Goal: Task Accomplishment & Management: Manage account settings

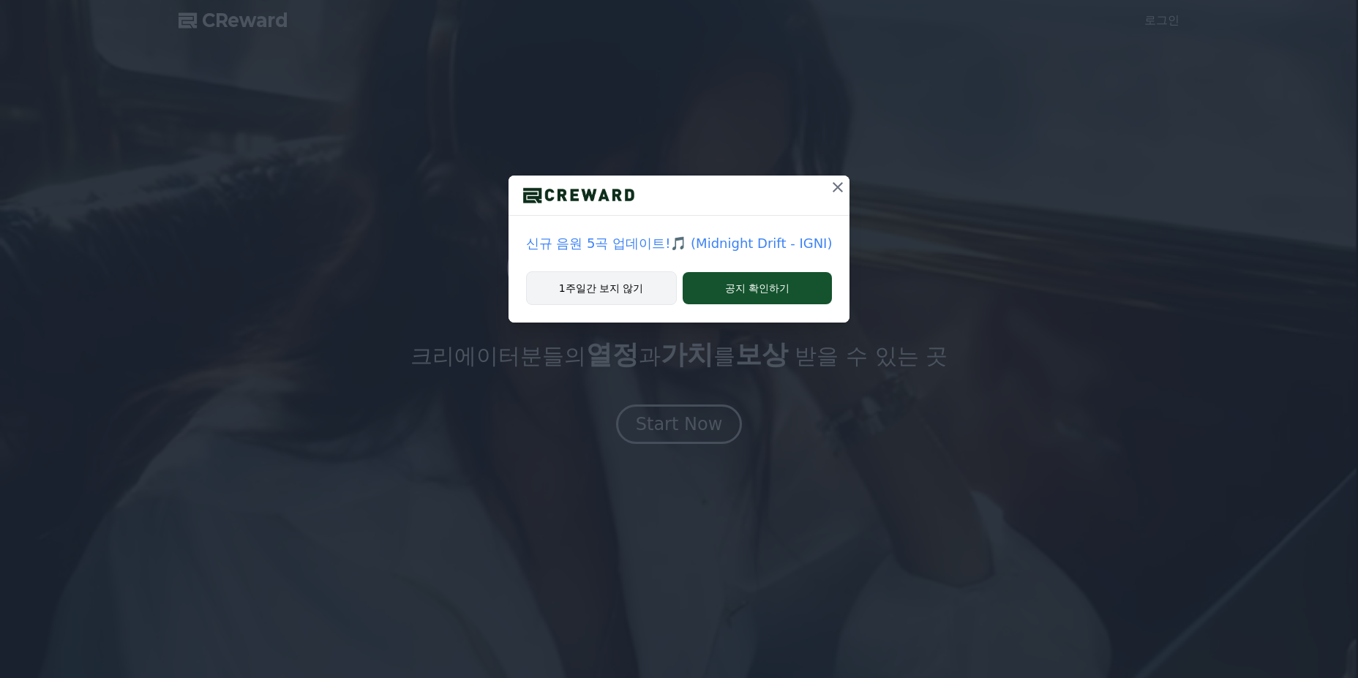
click at [606, 294] on button "1주일간 보지 않기" at bounding box center [601, 289] width 151 height 34
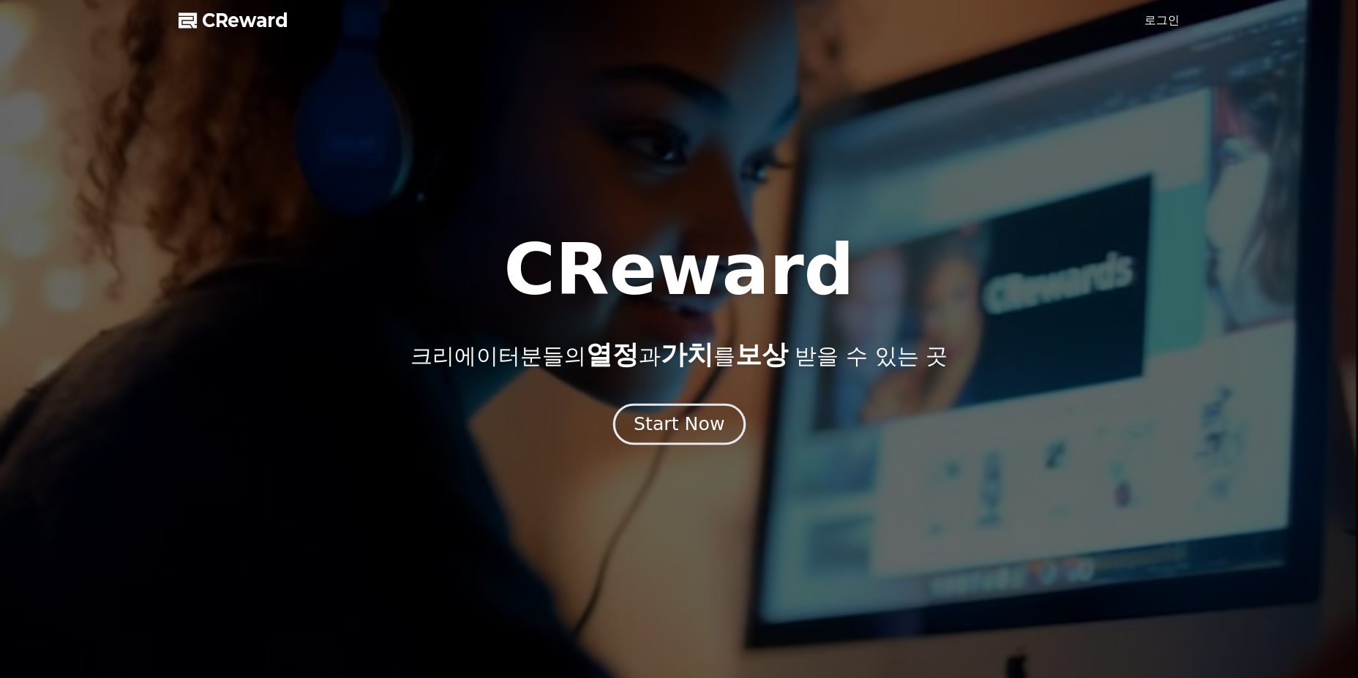
click at [670, 417] on div "Start Now" at bounding box center [679, 424] width 91 height 25
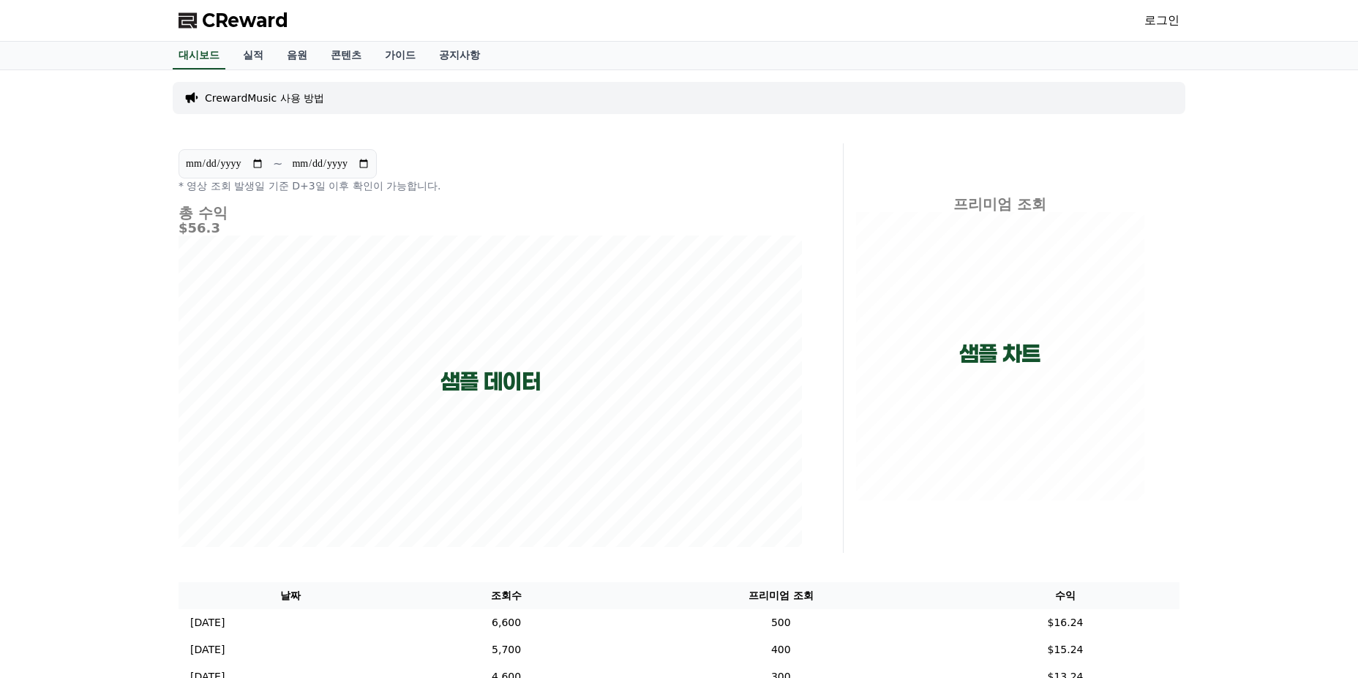
click at [1178, 25] on link "로그인" at bounding box center [1162, 21] width 35 height 18
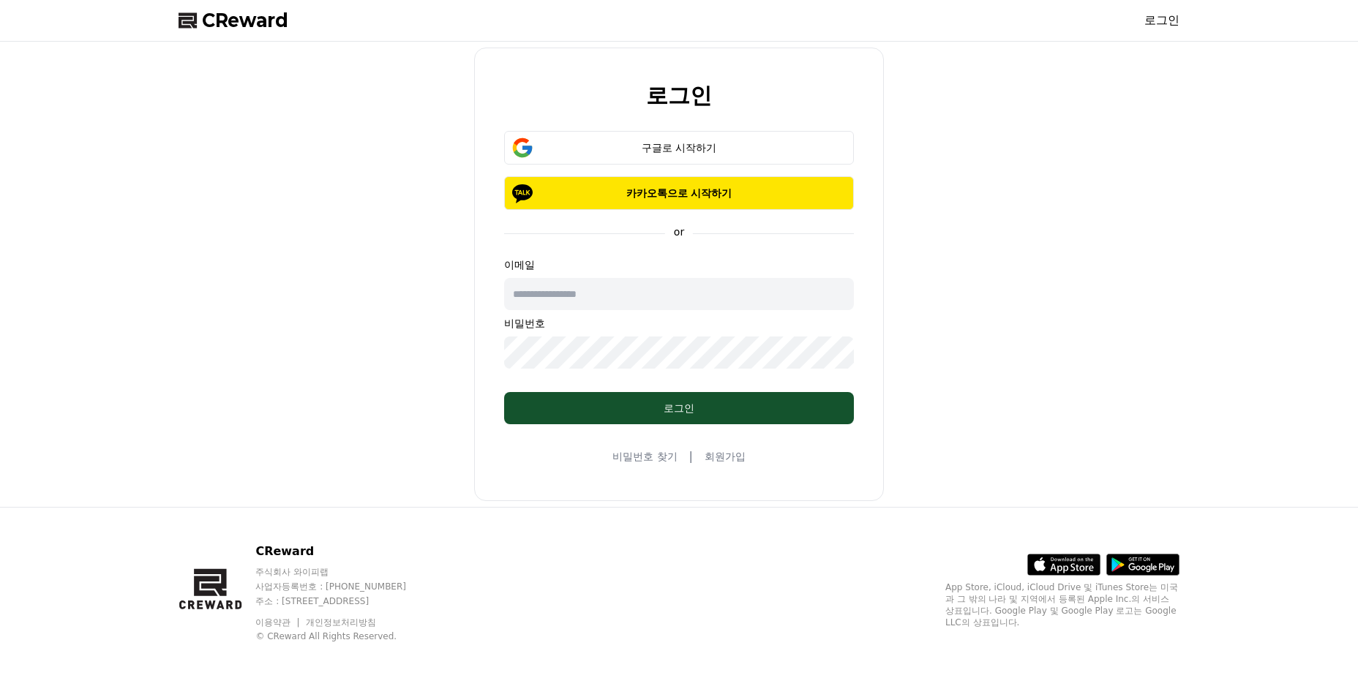
click at [671, 288] on input "text" at bounding box center [679, 294] width 350 height 32
click at [679, 149] on div "구글로 시작하기" at bounding box center [678, 148] width 307 height 15
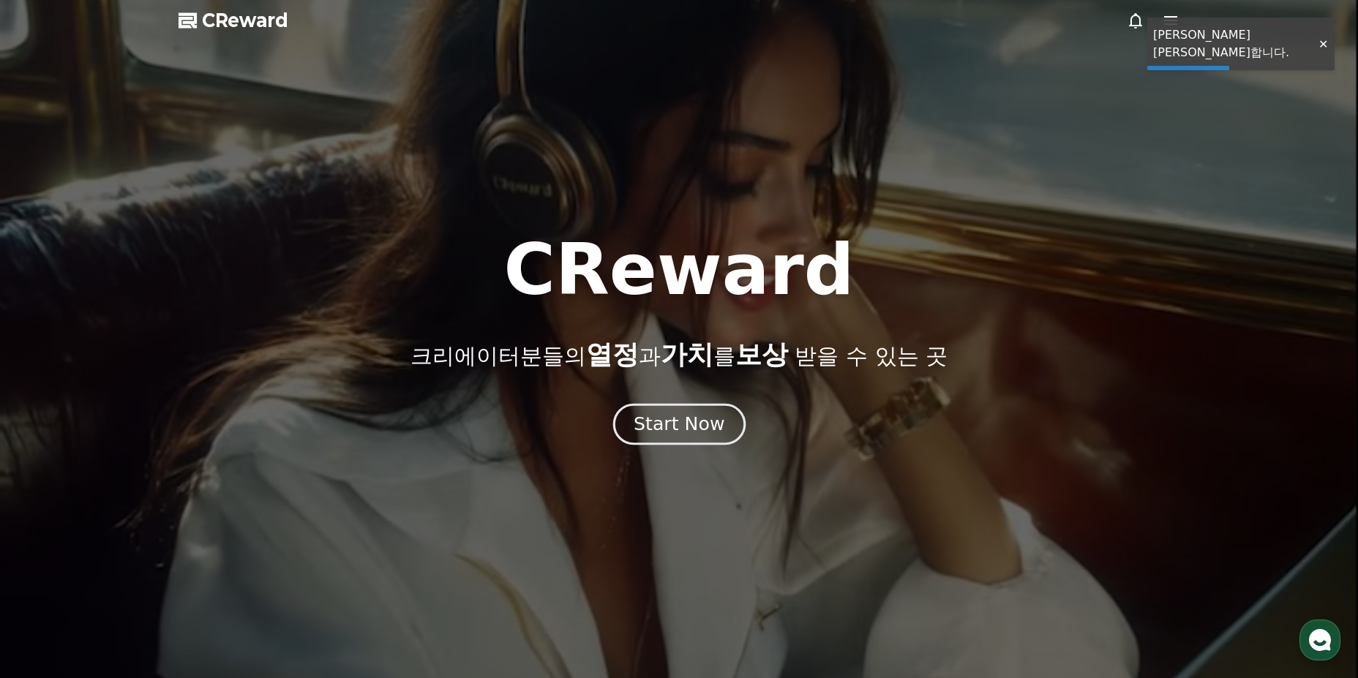
click at [704, 424] on div "Start Now" at bounding box center [679, 424] width 91 height 25
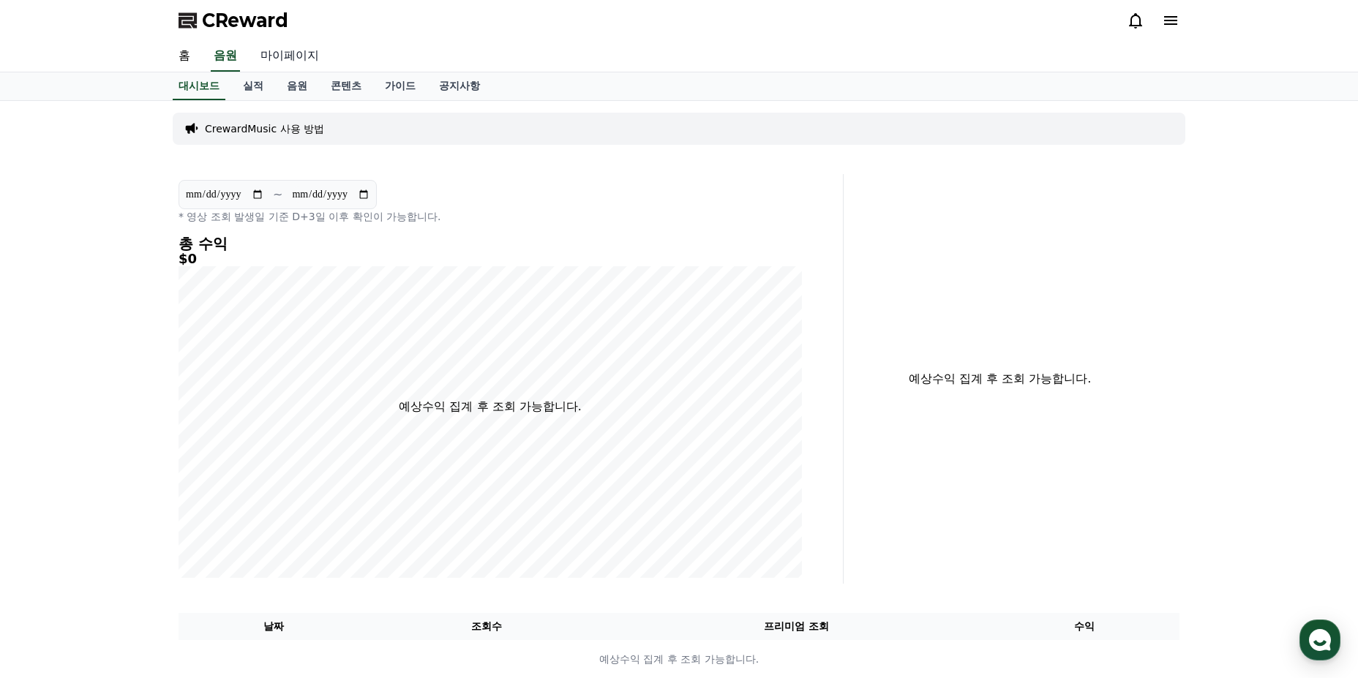
click at [283, 63] on link "마이페이지" at bounding box center [290, 56] width 82 height 31
select select "**********"
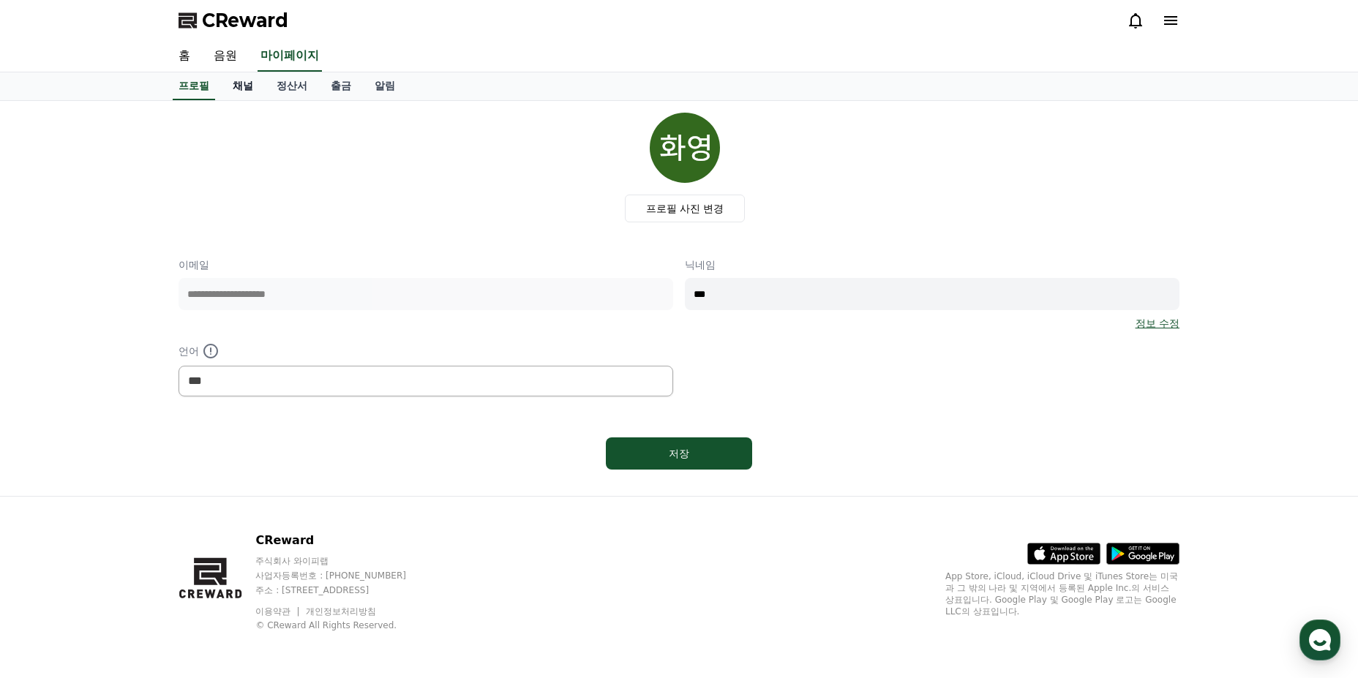
click at [250, 88] on link "채널" at bounding box center [243, 86] width 44 height 28
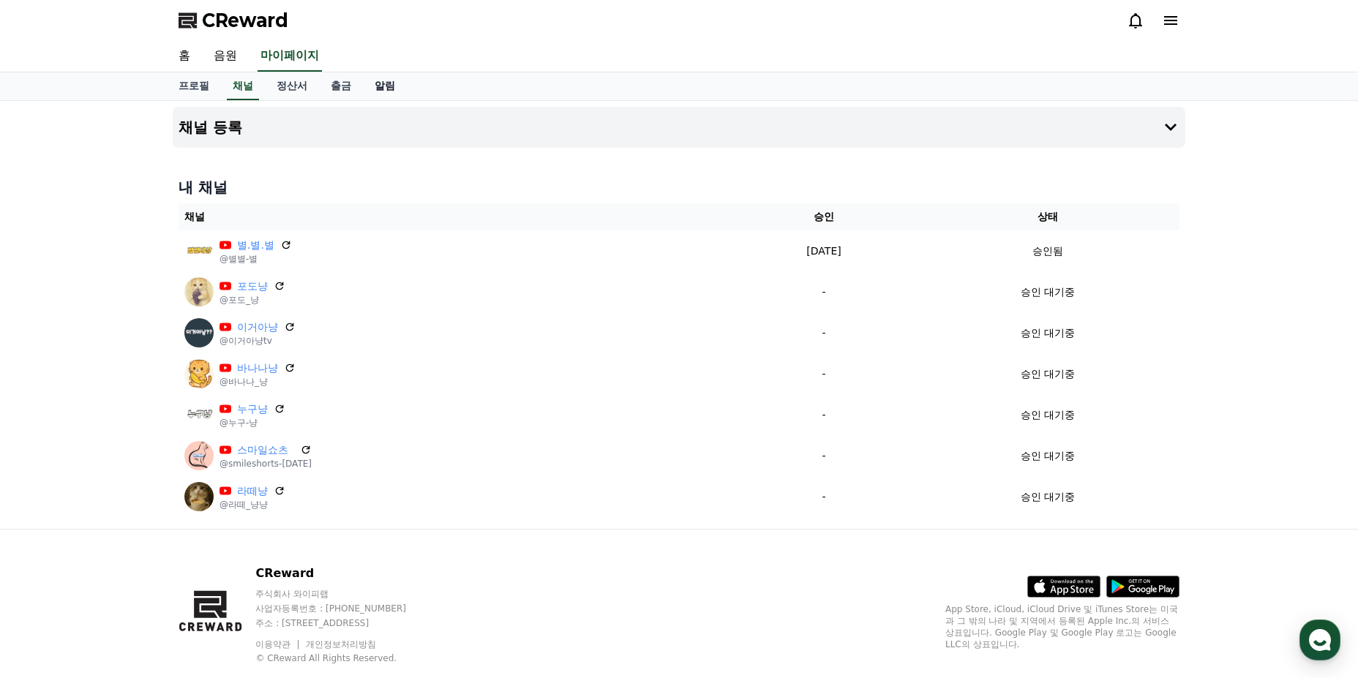
click at [383, 89] on link "알림" at bounding box center [385, 86] width 44 height 28
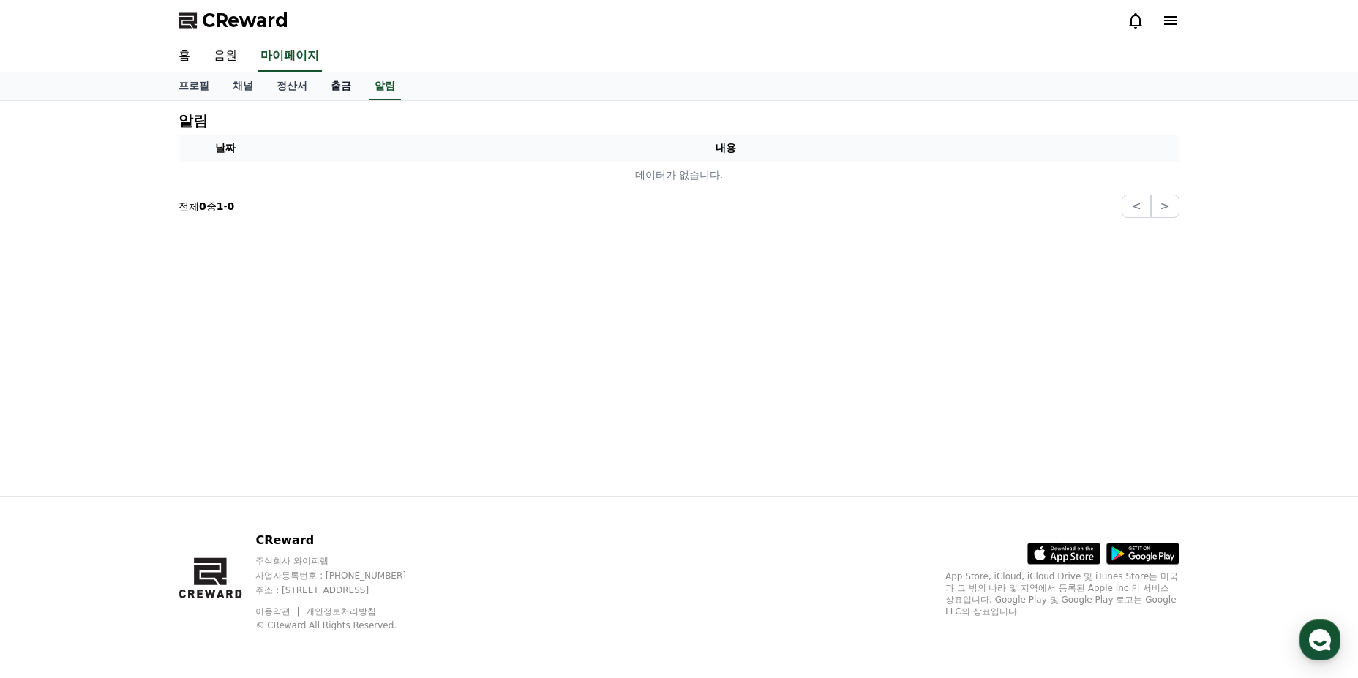
click at [333, 89] on link "출금" at bounding box center [341, 86] width 44 height 28
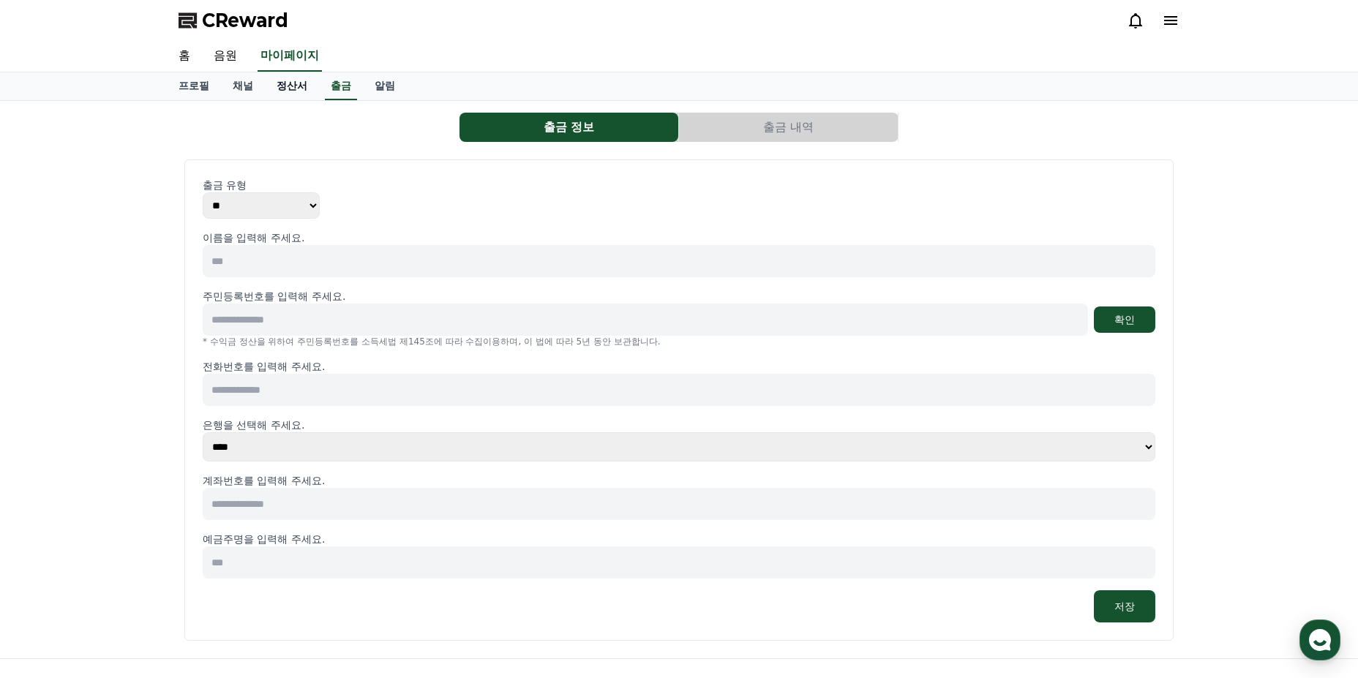
click at [288, 95] on link "정산서" at bounding box center [292, 86] width 54 height 28
